Goal: Task Accomplishment & Management: Use online tool/utility

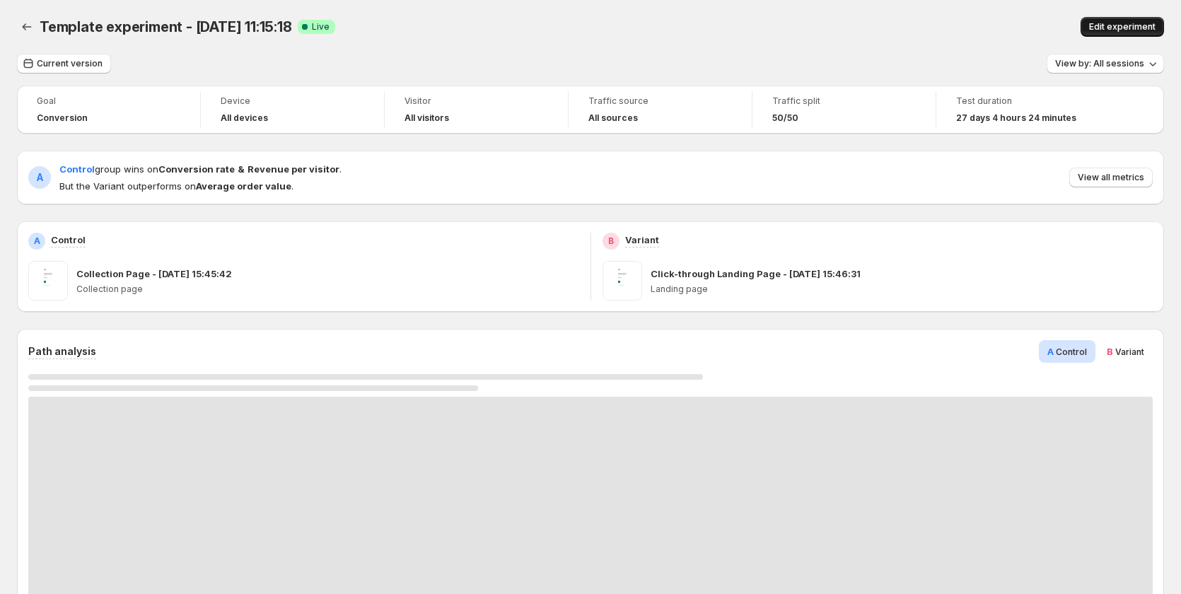
click at [1126, 27] on span "Edit experiment" at bounding box center [1122, 26] width 66 height 11
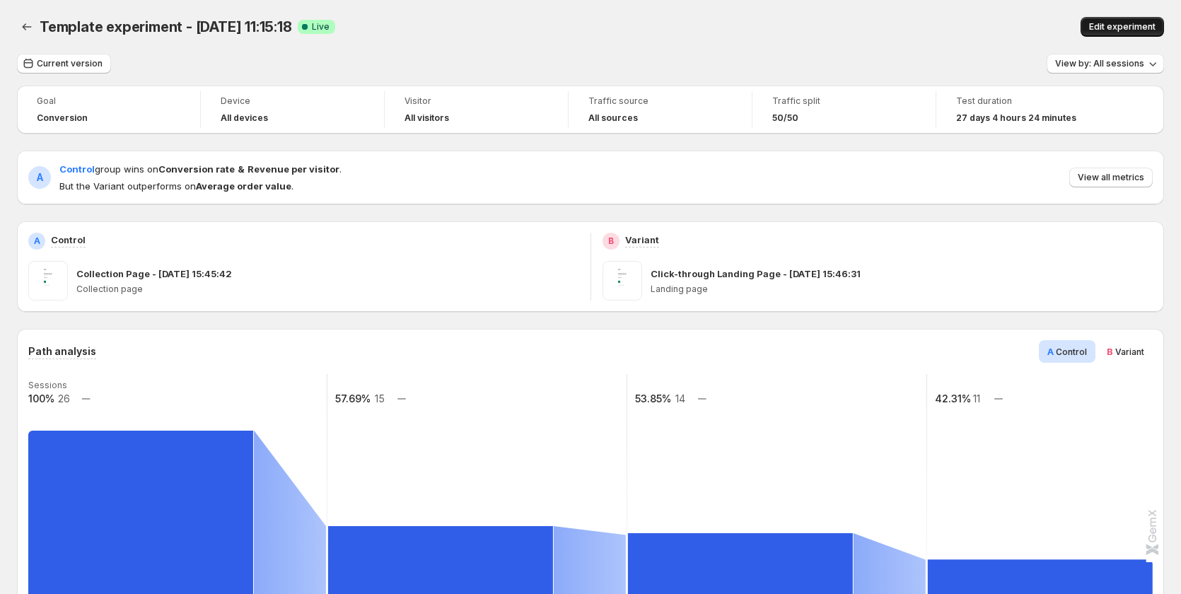
click at [1133, 22] on span "Edit experiment" at bounding box center [1122, 26] width 66 height 11
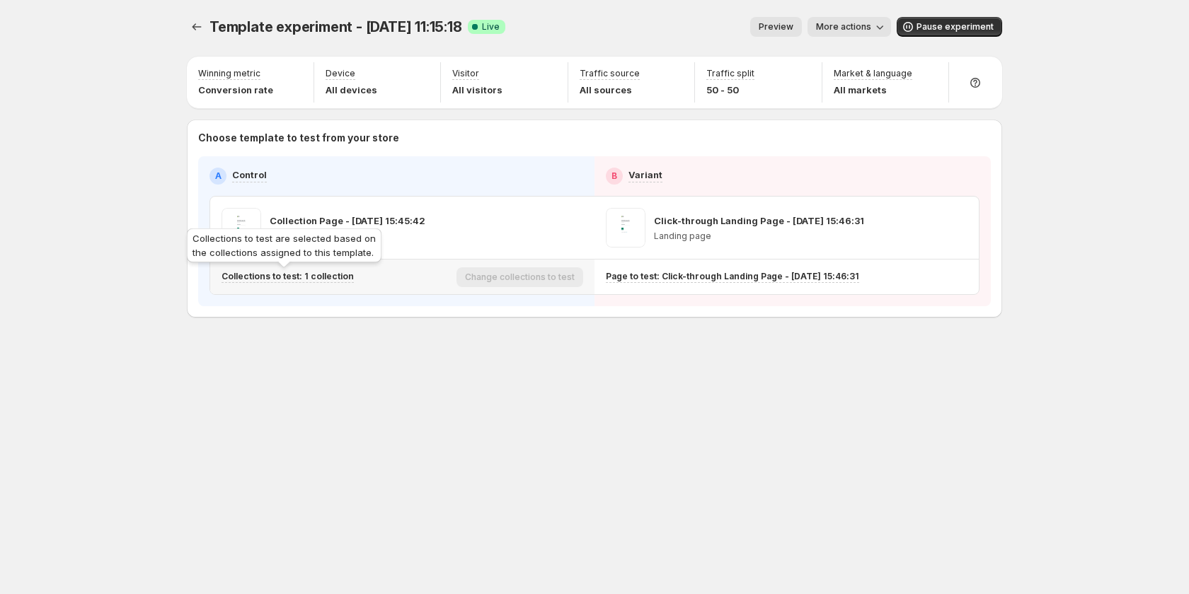
click at [330, 276] on p "Collections to test: 1 collection" at bounding box center [287, 276] width 132 height 11
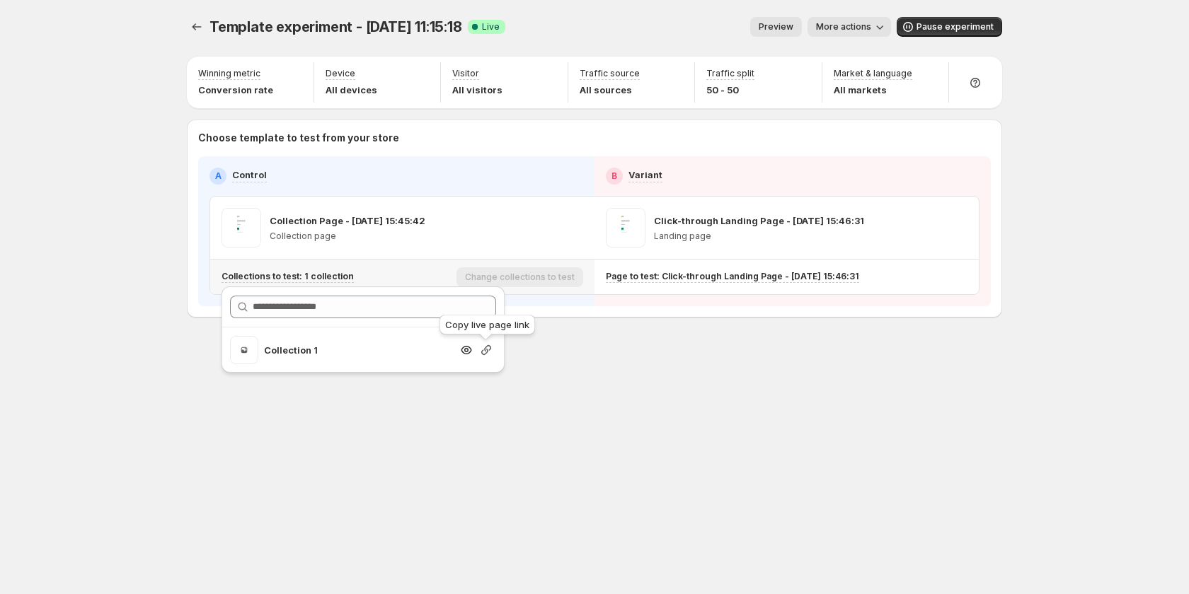
click at [484, 352] on icon "button" at bounding box center [486, 350] width 14 height 14
click at [942, 25] on span "Pause experiment" at bounding box center [954, 26] width 77 height 11
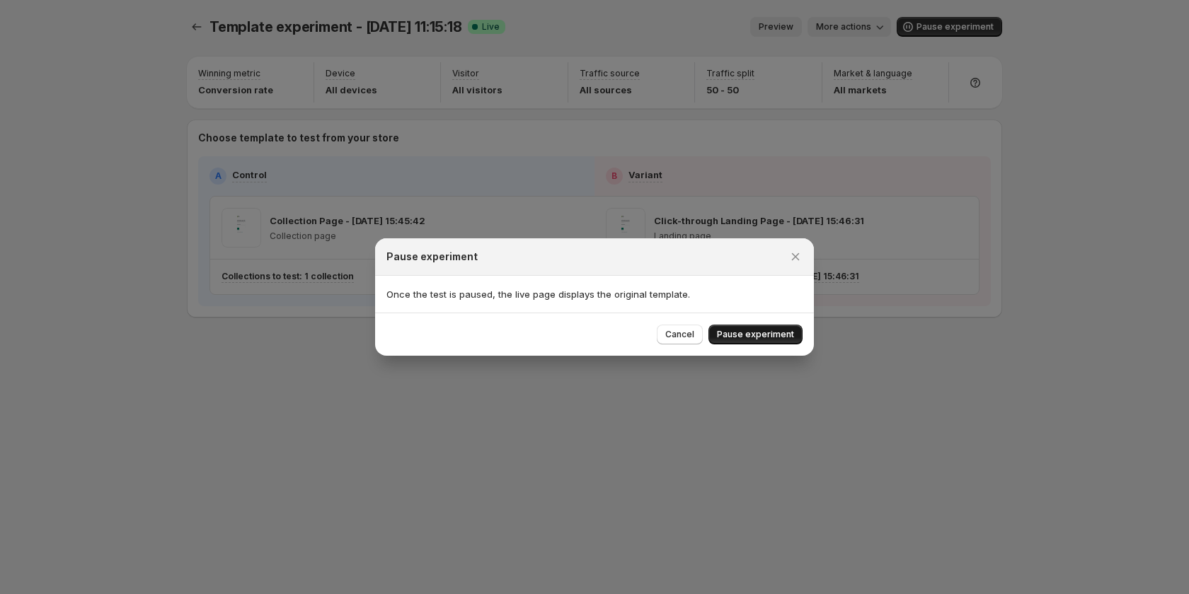
click at [768, 338] on span "Pause experiment" at bounding box center [755, 334] width 77 height 11
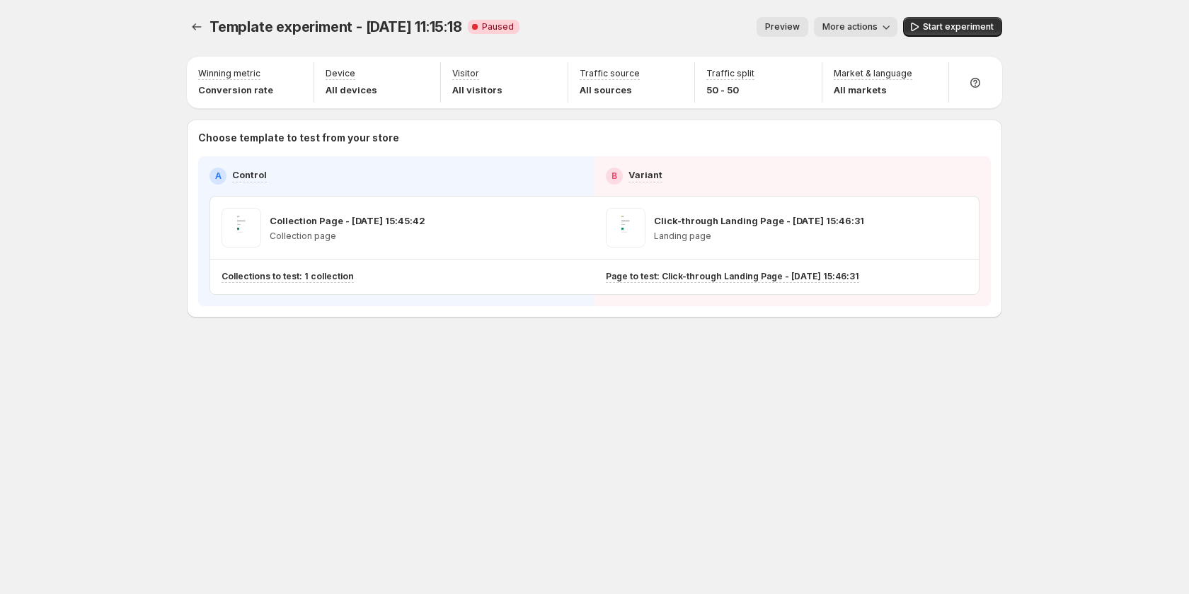
click at [813, 411] on div "Template experiment - Aug 29, 11:15:18. This page is ready Template experiment …" at bounding box center [594, 297] width 849 height 594
click at [968, 28] on span "Start experiment" at bounding box center [958, 26] width 71 height 11
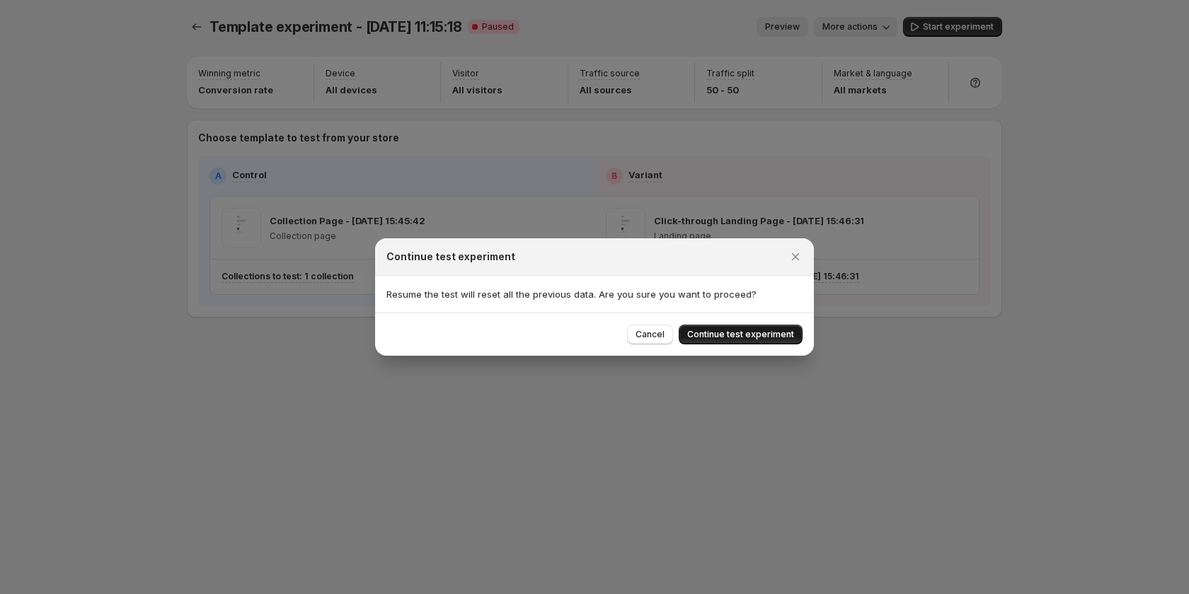
click at [742, 328] on button "Continue test experiment" at bounding box center [740, 335] width 124 height 20
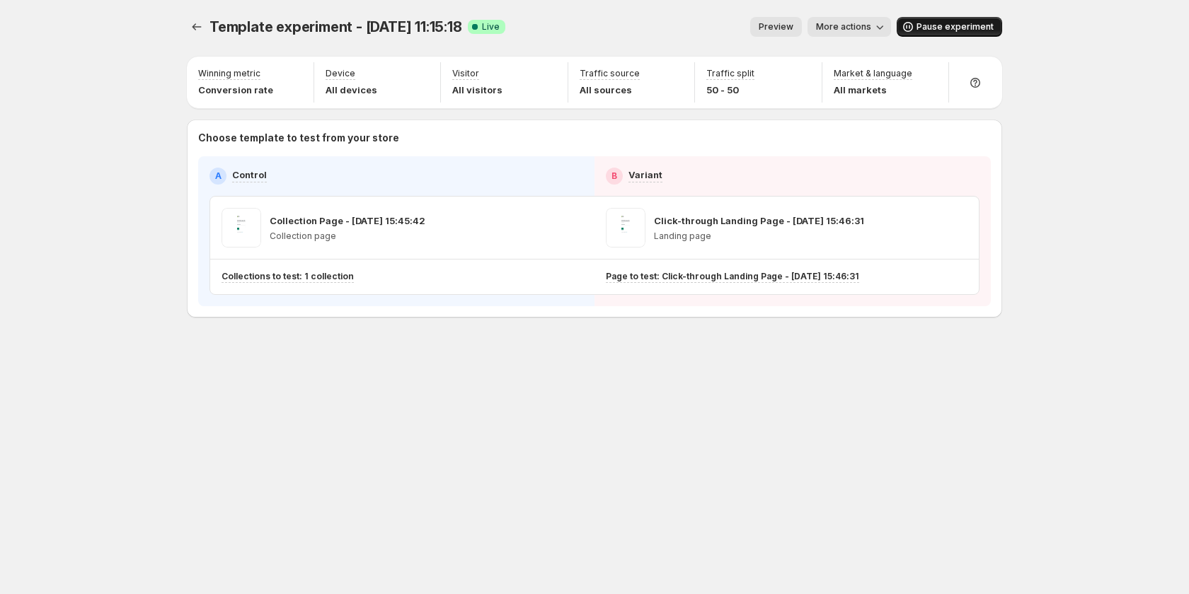
click at [925, 30] on span "Pause experiment" at bounding box center [954, 26] width 77 height 11
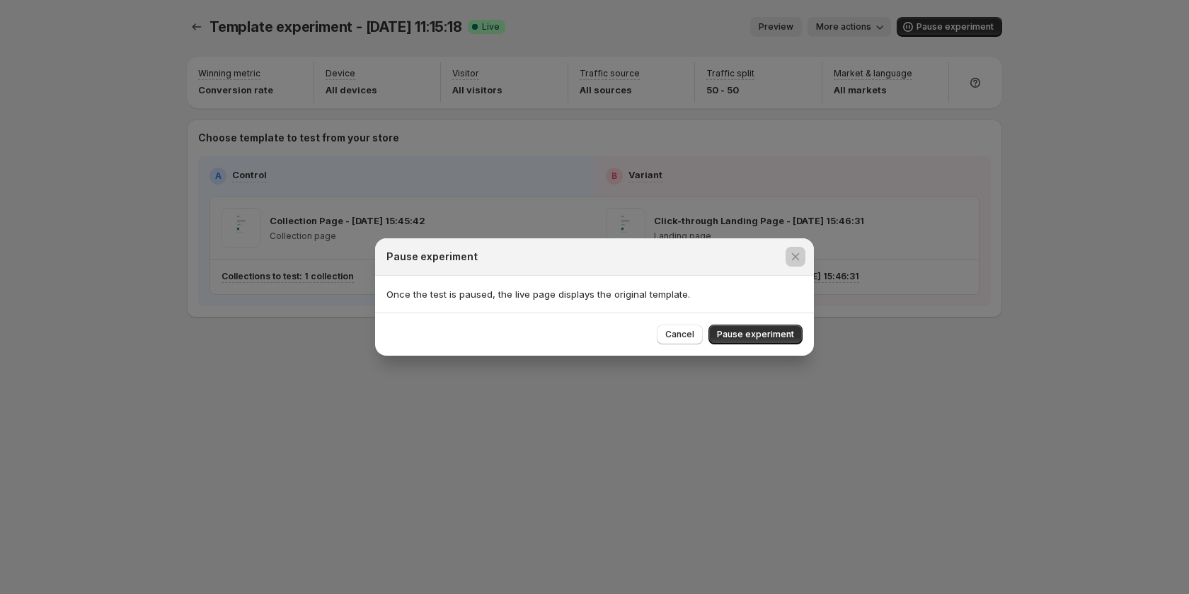
click at [504, 457] on div at bounding box center [594, 297] width 1189 height 594
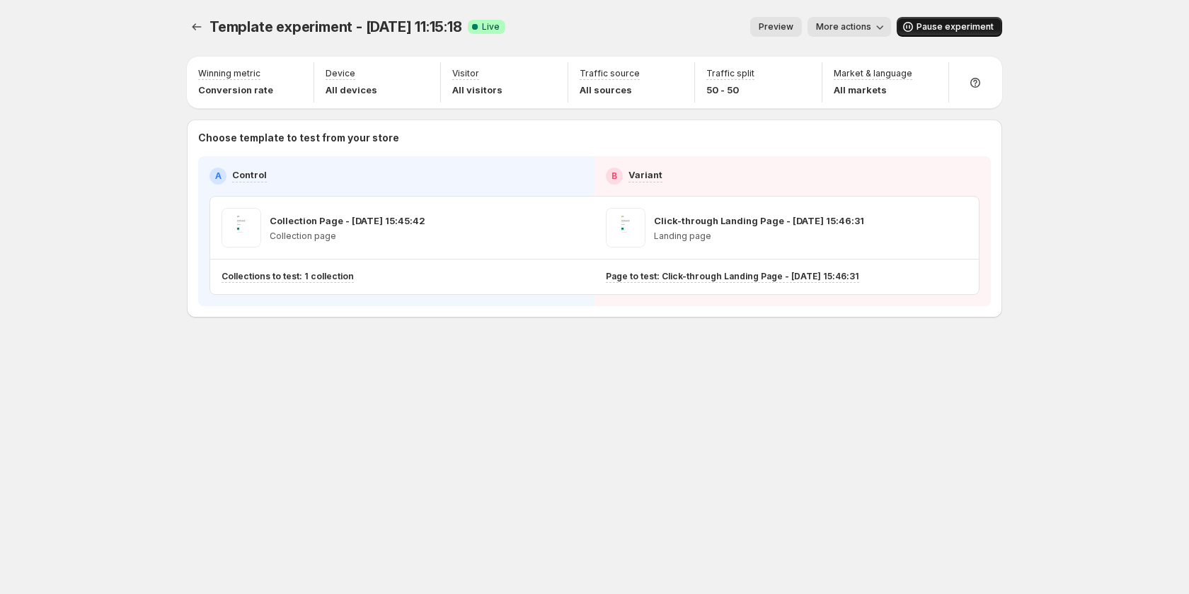
click at [925, 23] on span "Pause experiment" at bounding box center [954, 26] width 77 height 11
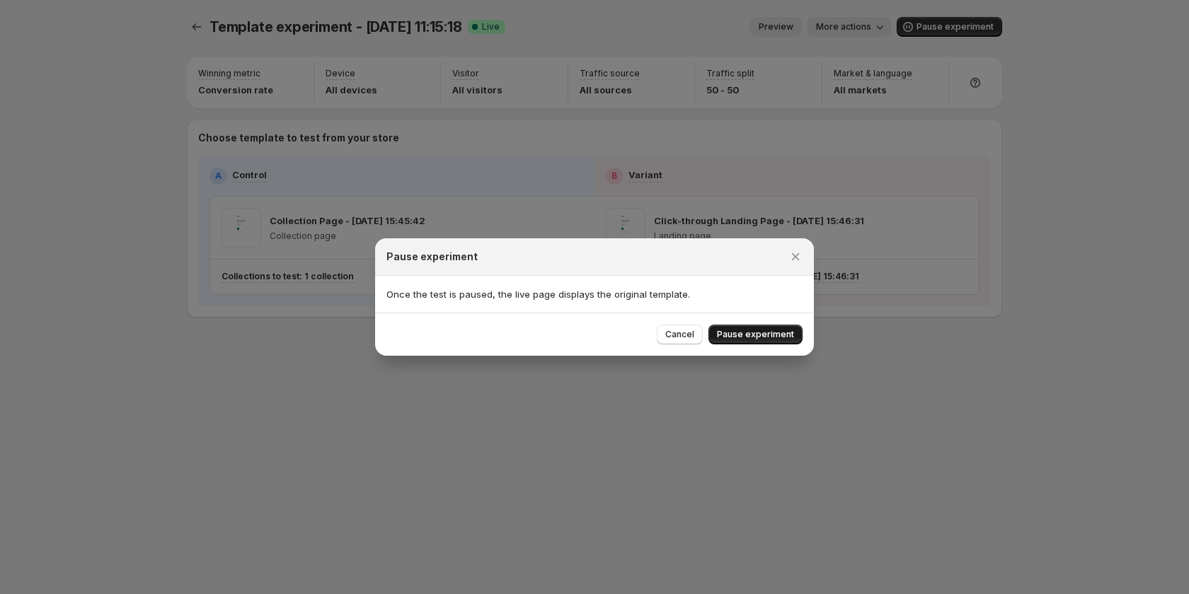
click at [731, 330] on span "Pause experiment" at bounding box center [755, 334] width 77 height 11
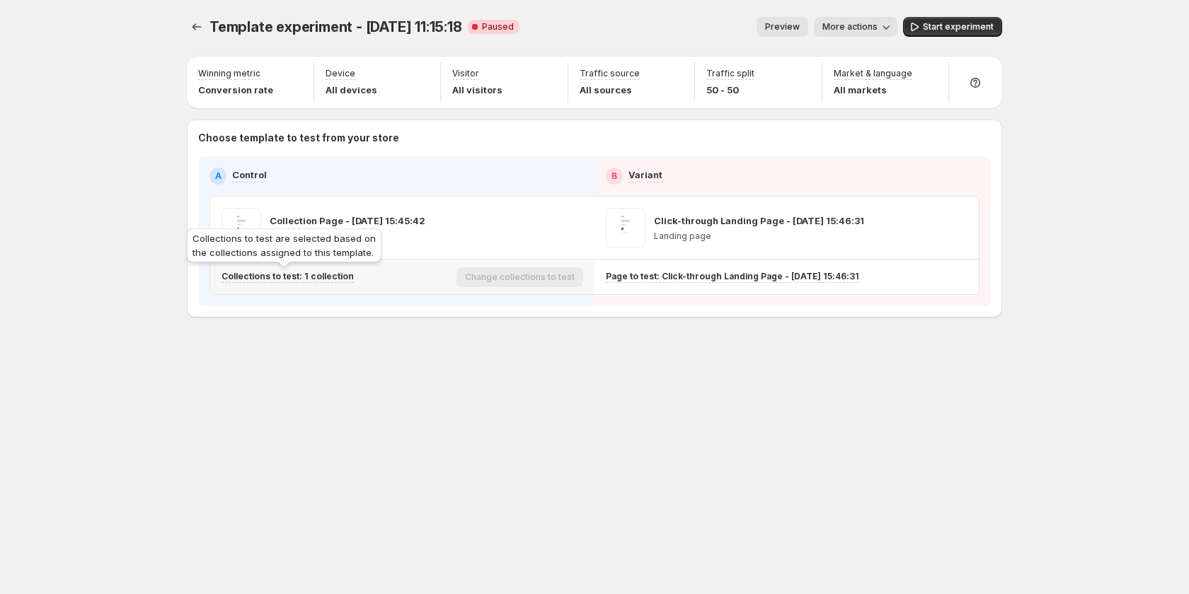
click at [345, 275] on p "Collections to test: 1 collection" at bounding box center [287, 276] width 132 height 11
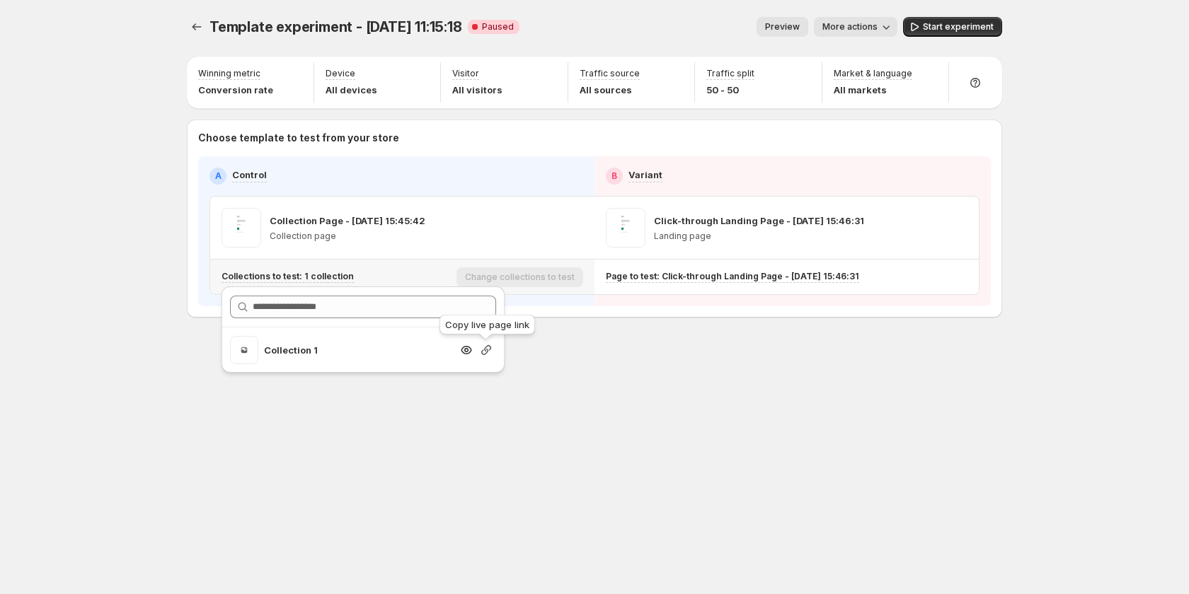
click at [484, 354] on icon "button" at bounding box center [486, 350] width 10 height 10
click at [569, 429] on div "Template experiment - Aug 29, 11:15:18. This page is ready Template experiment …" at bounding box center [594, 297] width 849 height 594
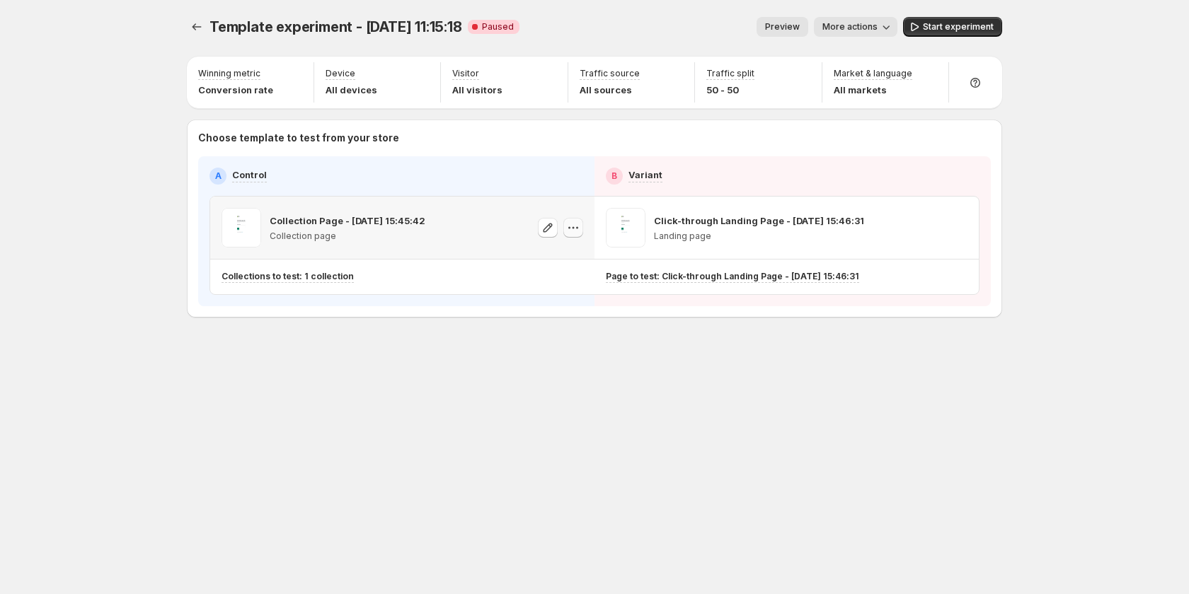
click at [577, 228] on icon "button" at bounding box center [577, 228] width 2 height 2
